Goal: Find specific page/section: Find specific page/section

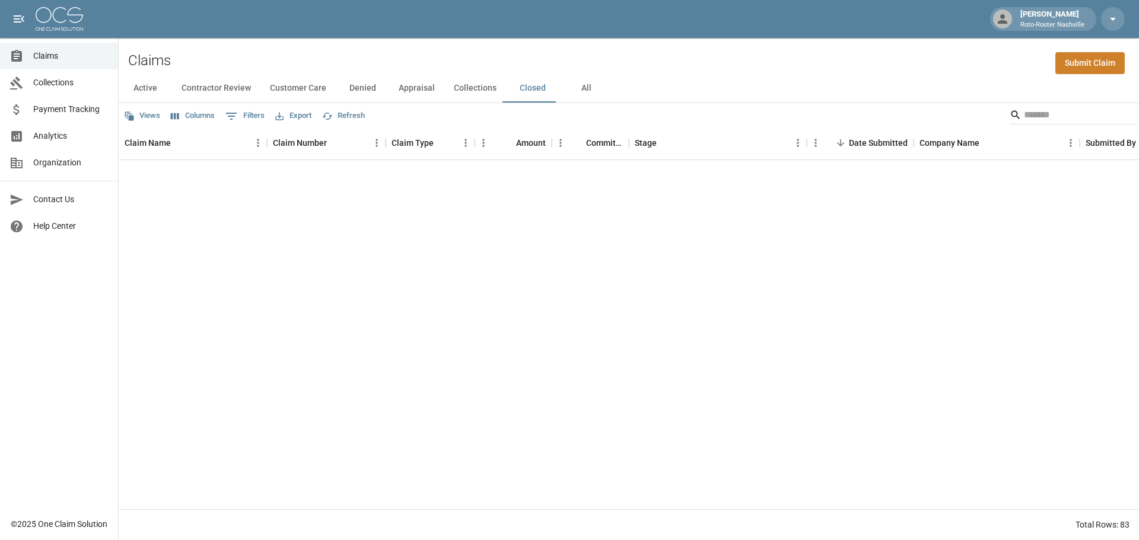
scroll to position [1531, 0]
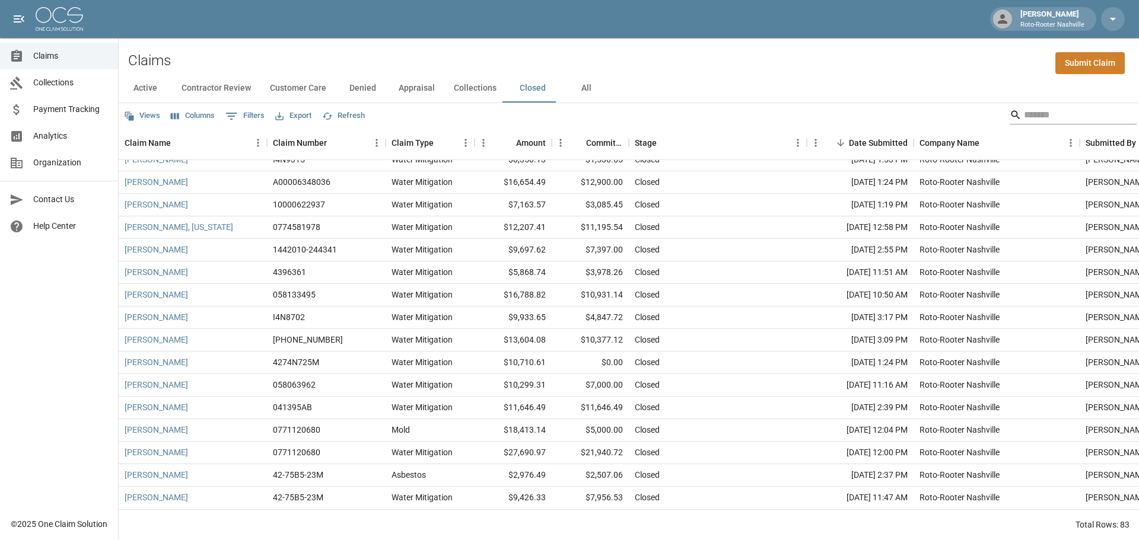
click at [1031, 113] on input "Search" at bounding box center [1071, 115] width 95 height 19
click at [588, 93] on button "All" at bounding box center [585, 88] width 53 height 28
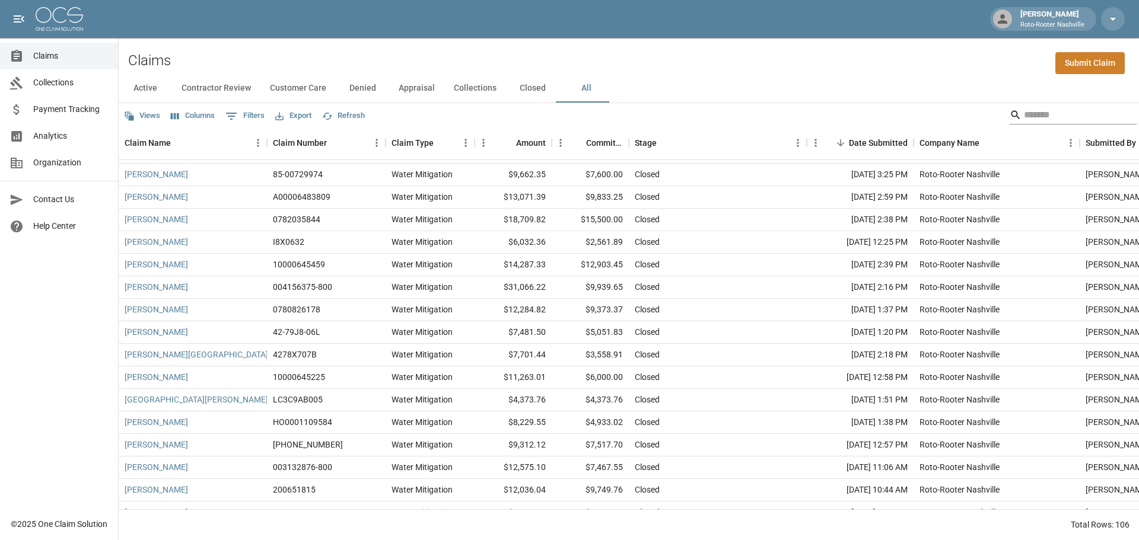
click at [1026, 110] on input "Search" at bounding box center [1071, 115] width 95 height 19
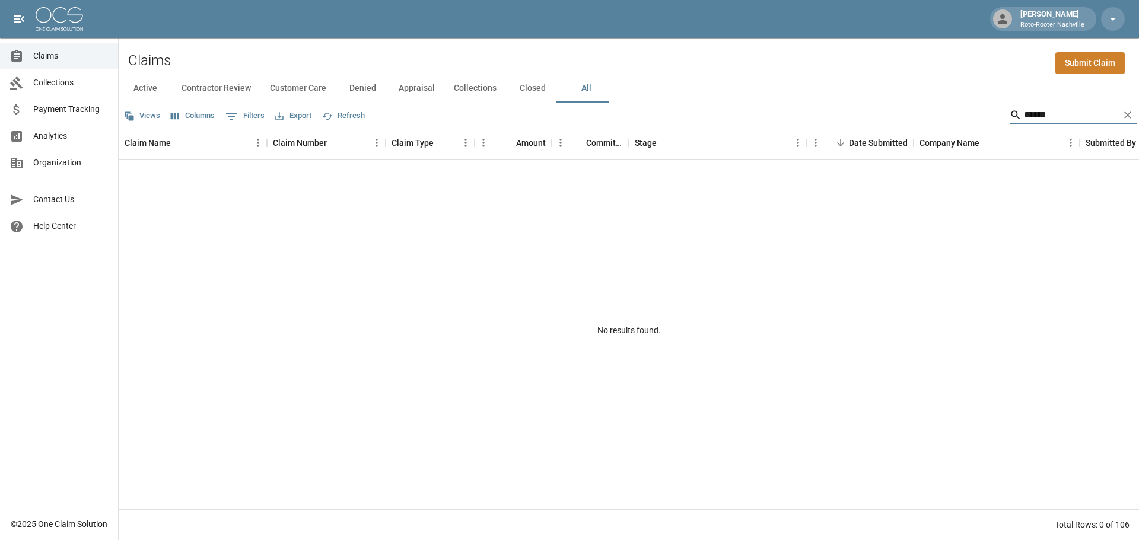
type input "******"
click at [1125, 113] on icon "Clear" at bounding box center [1127, 115] width 7 height 7
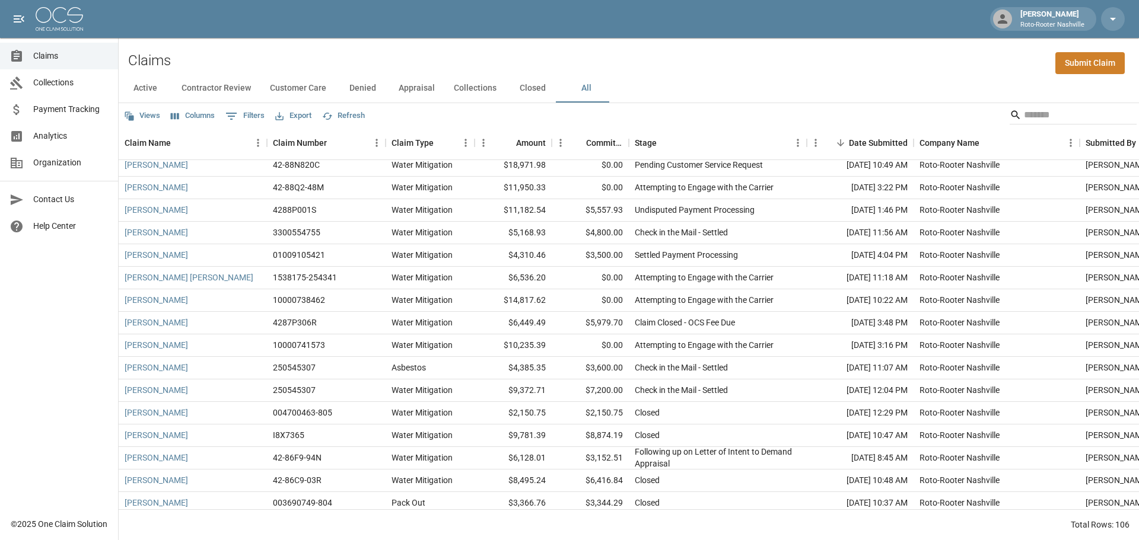
scroll to position [59, 0]
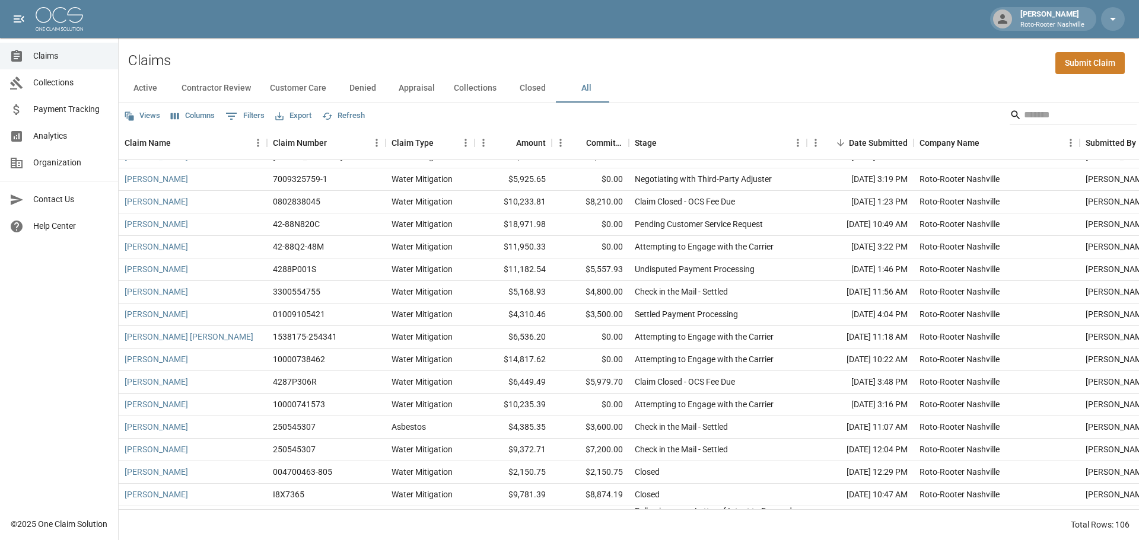
click at [143, 83] on button "Active" at bounding box center [145, 88] width 53 height 28
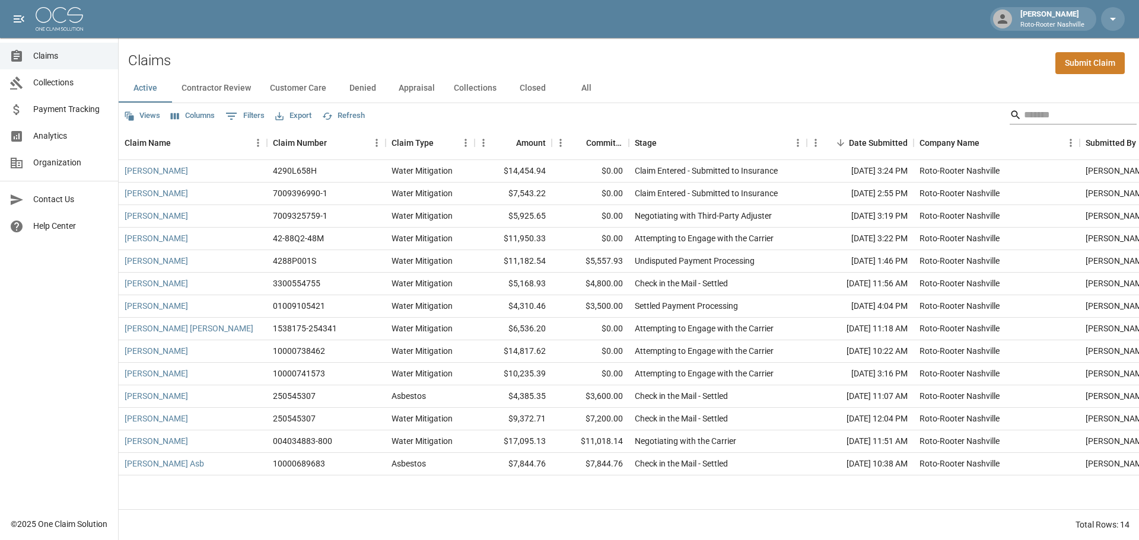
click at [1042, 114] on input "Search" at bounding box center [1071, 115] width 95 height 19
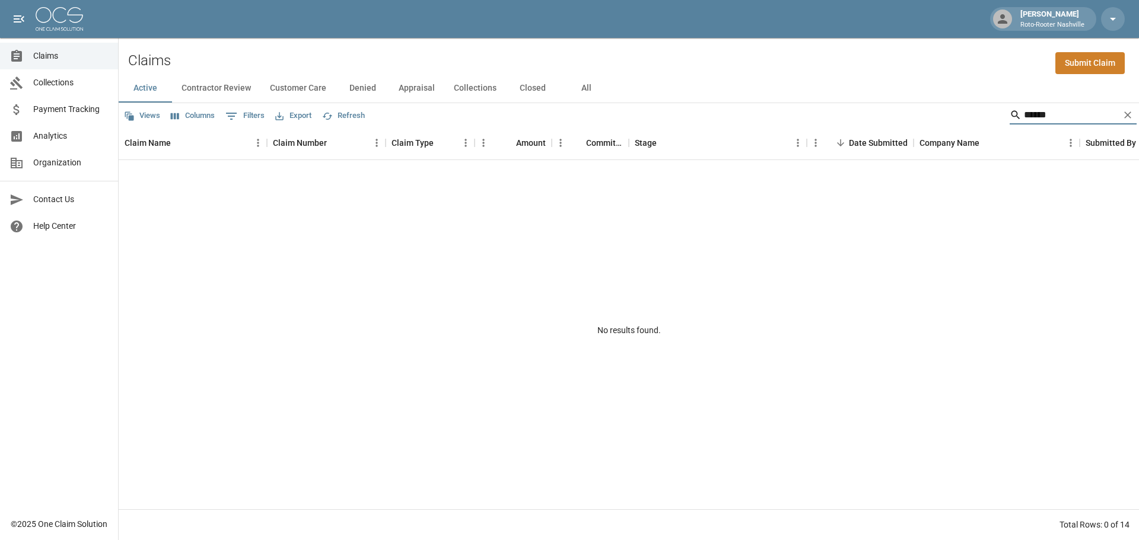
type input "******"
click at [236, 91] on button "Contractor Review" at bounding box center [216, 88] width 88 height 28
click at [320, 87] on button "Customer Care" at bounding box center [297, 88] width 75 height 28
click at [149, 89] on button "Active" at bounding box center [145, 88] width 53 height 28
click at [593, 87] on button "All" at bounding box center [585, 88] width 53 height 28
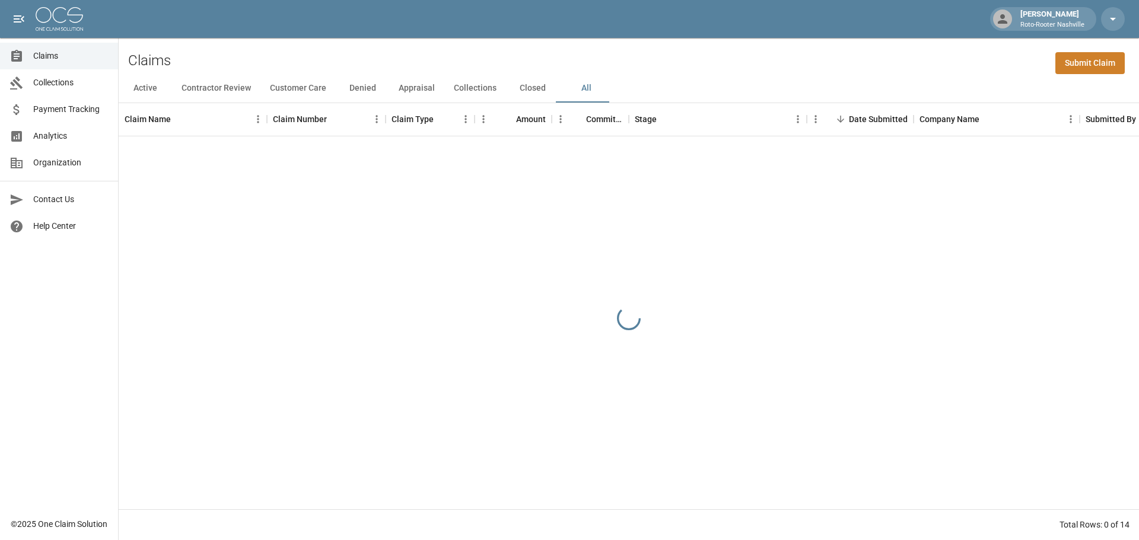
click at [539, 88] on button "Closed" at bounding box center [532, 88] width 53 height 28
click at [463, 90] on button "Collections" at bounding box center [475, 88] width 62 height 28
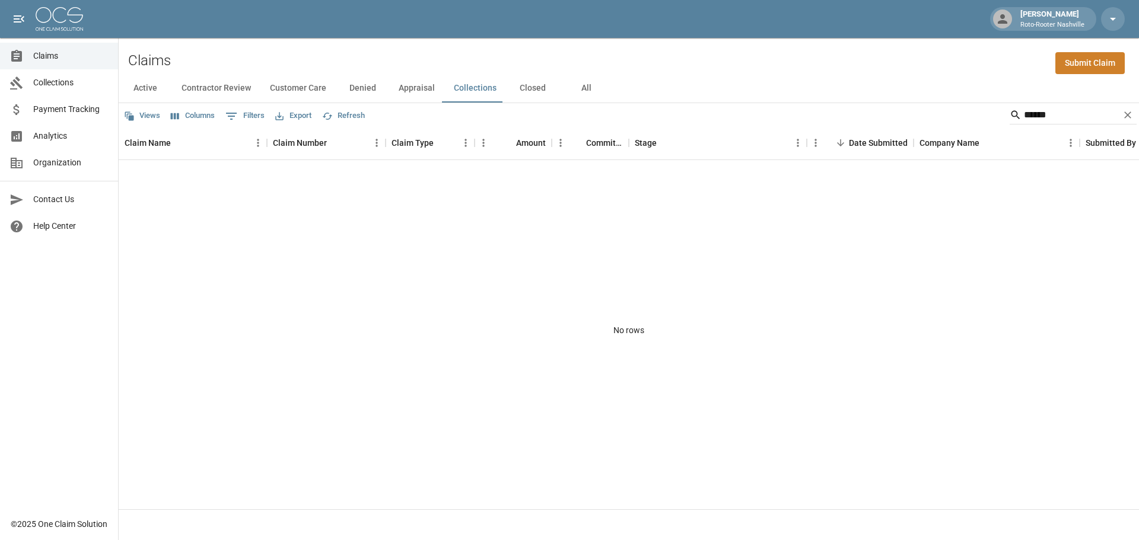
click at [411, 91] on button "Appraisal" at bounding box center [416, 88] width 55 height 28
click at [487, 93] on button "Collections" at bounding box center [475, 88] width 62 height 28
click at [533, 92] on button "Closed" at bounding box center [532, 88] width 53 height 28
click at [234, 91] on button "Contractor Review" at bounding box center [216, 88] width 88 height 28
click at [141, 85] on button "Active" at bounding box center [145, 88] width 53 height 28
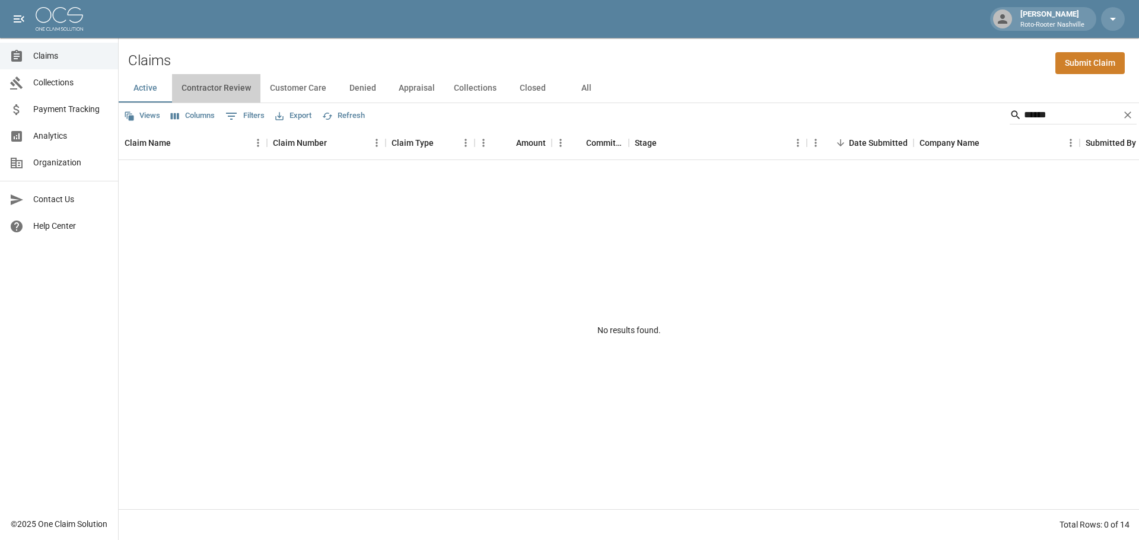
click at [202, 85] on button "Contractor Review" at bounding box center [216, 88] width 88 height 28
drag, startPoint x: 282, startPoint y: 85, endPoint x: 293, endPoint y: 84, distance: 10.8
click at [284, 84] on button "Customer Care" at bounding box center [297, 88] width 75 height 28
click at [351, 82] on button "Denied" at bounding box center [362, 88] width 53 height 28
click at [1126, 113] on icon "Clear" at bounding box center [1127, 115] width 7 height 7
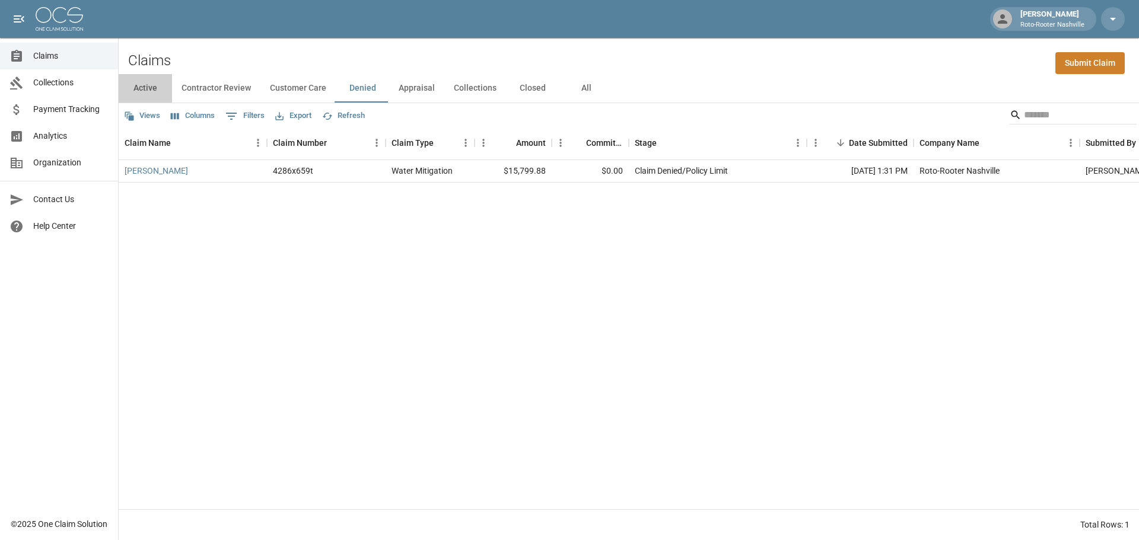
click at [148, 85] on button "Active" at bounding box center [145, 88] width 53 height 28
